Goal: Information Seeking & Learning: Check status

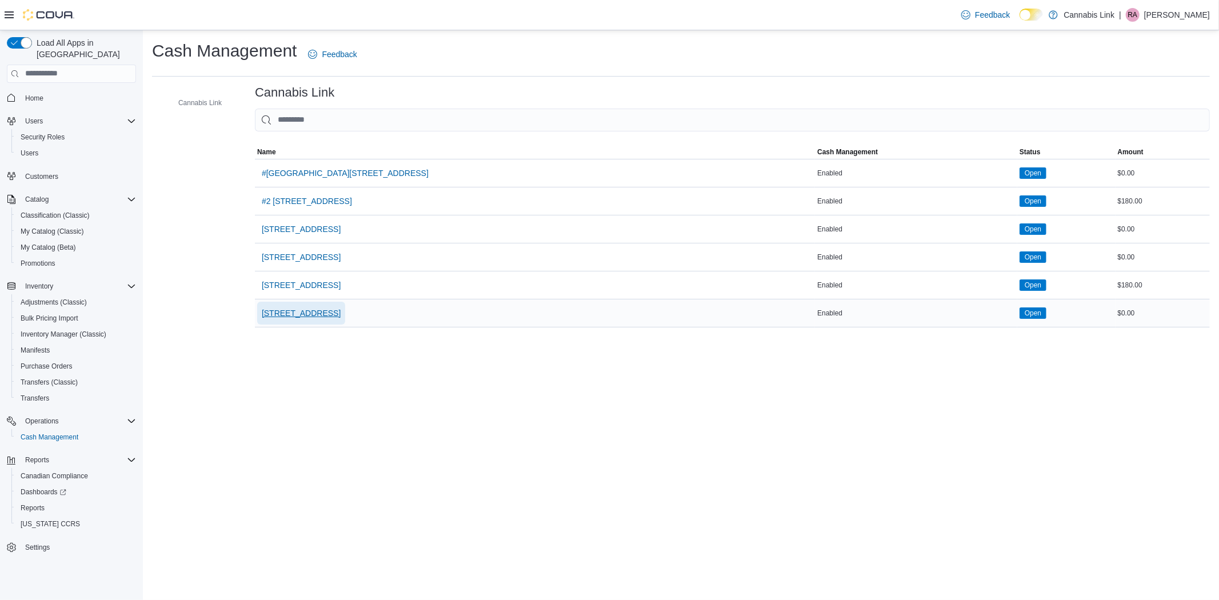
click at [294, 311] on span "[STREET_ADDRESS]" at bounding box center [301, 312] width 79 height 11
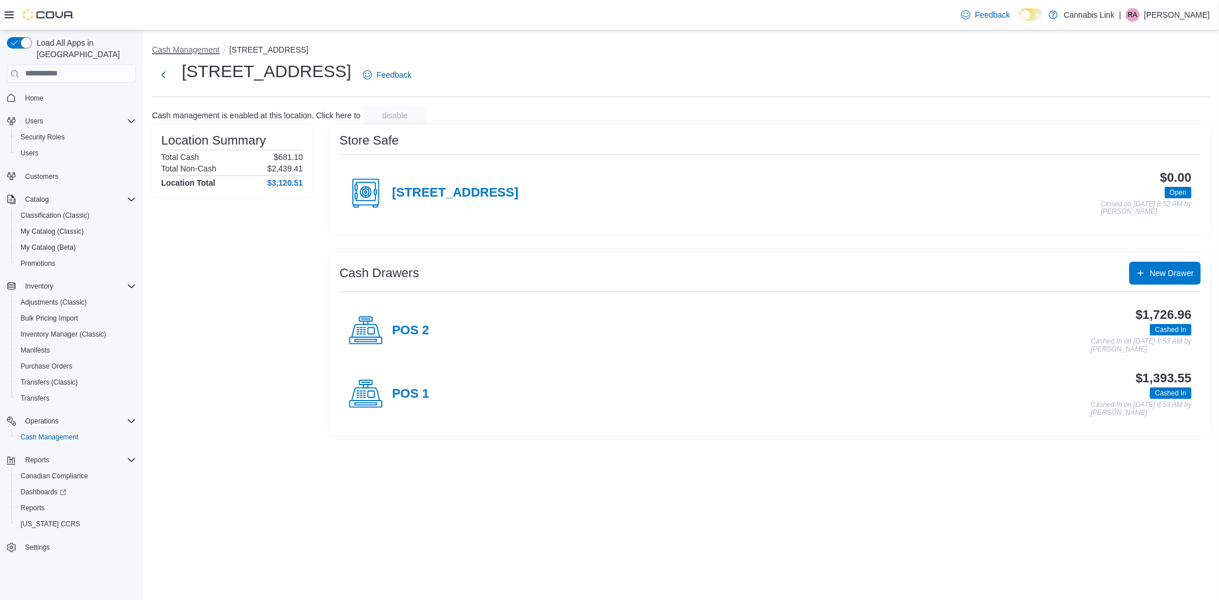
click at [180, 47] on button "Cash Management" at bounding box center [185, 49] width 67 height 9
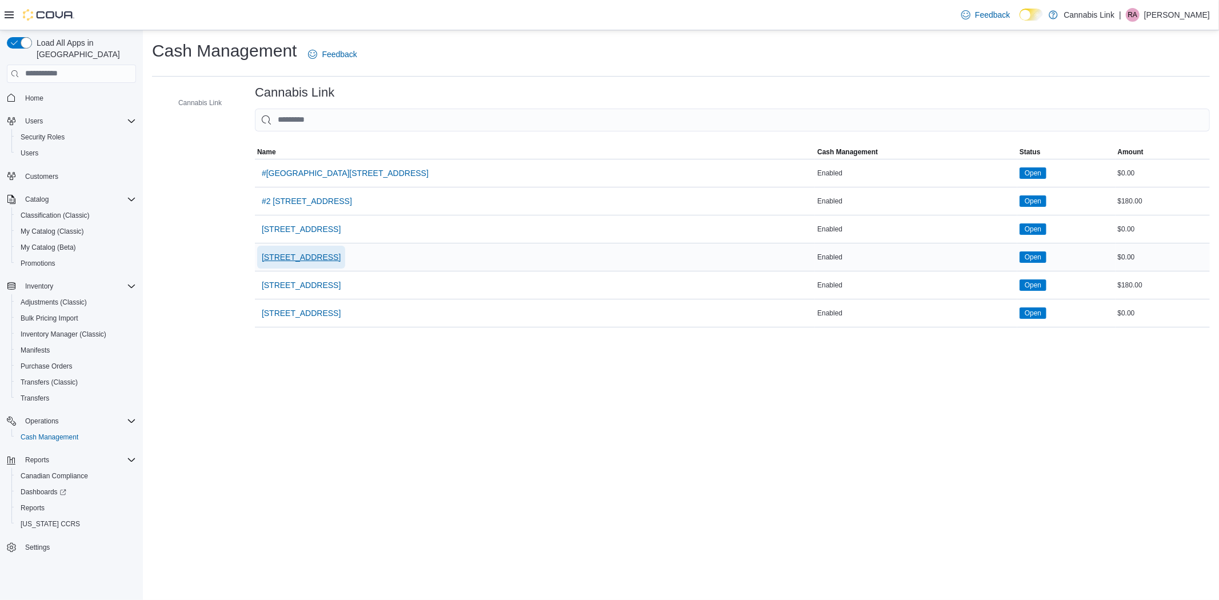
click at [311, 259] on span "[STREET_ADDRESS]" at bounding box center [301, 256] width 79 height 11
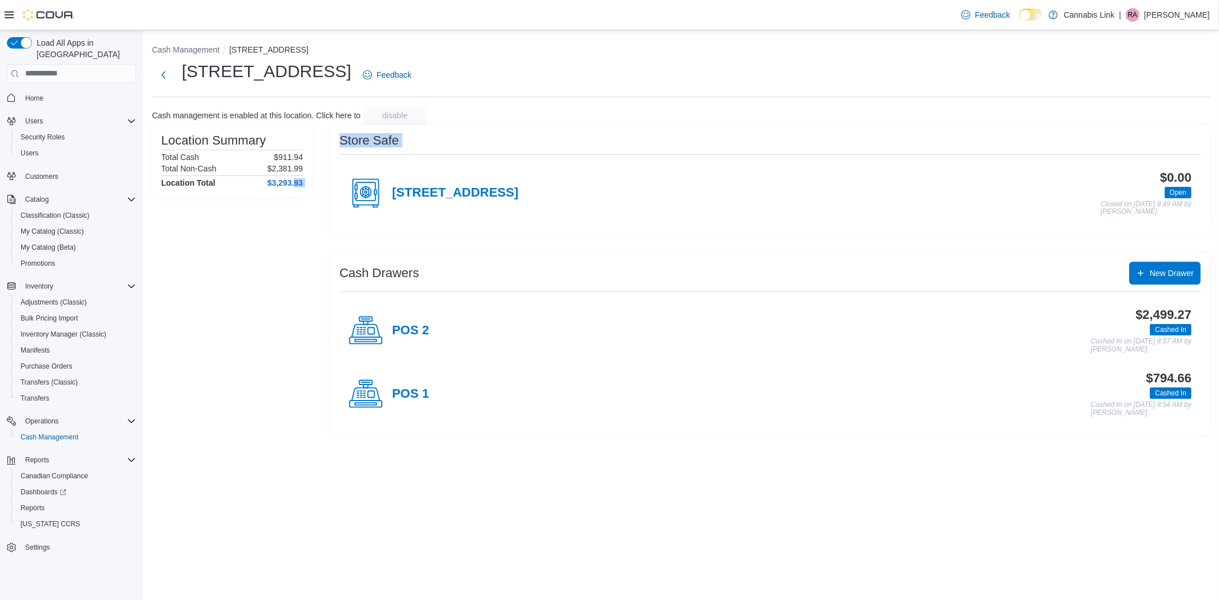
drag, startPoint x: 342, startPoint y: 241, endPoint x: 295, endPoint y: 408, distance: 172.6
click at [295, 408] on div "Location Summary Total Cash $911.94 Total Non-Cash $2,381.99 Location Total $3,…" at bounding box center [681, 280] width 1058 height 311
click at [311, 431] on div "Location Summary Total Cash $911.94 Total Non-Cash $2,381.99 Location Total $3,…" at bounding box center [232, 280] width 160 height 311
